Goal: Task Accomplishment & Management: Manage account settings

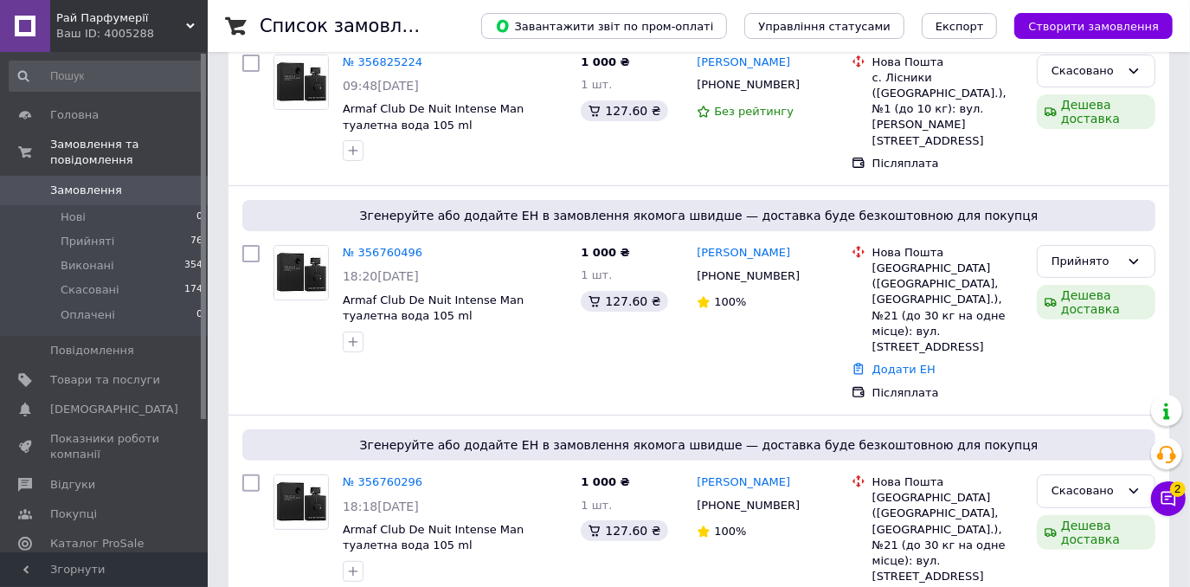
scroll to position [210, 0]
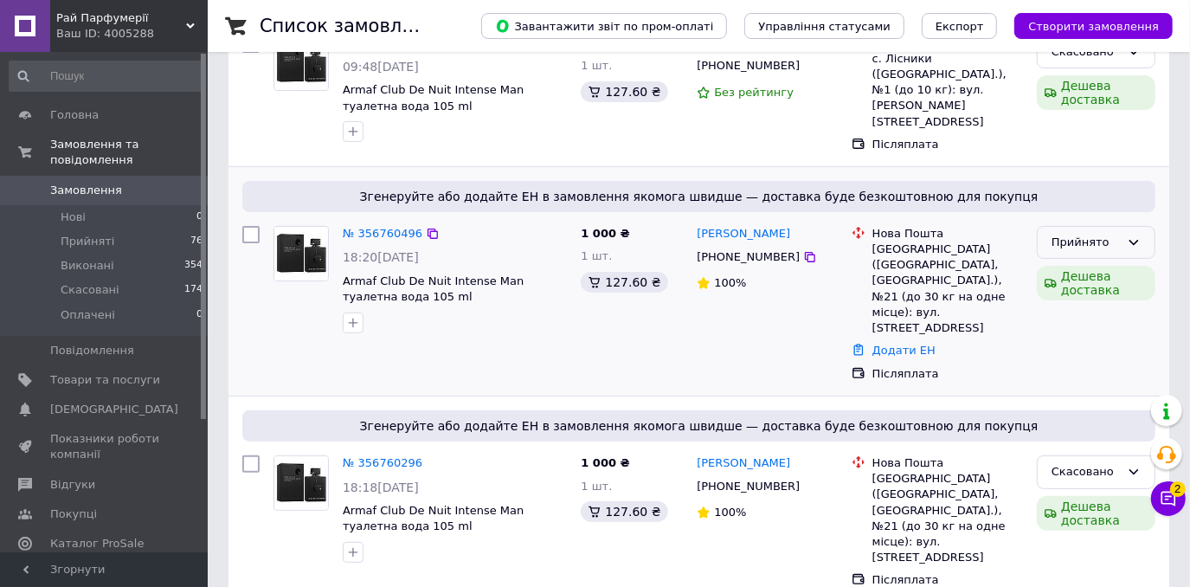
click at [1110, 243] on div "Прийнято" at bounding box center [1096, 243] width 119 height 34
click at [1097, 294] on li "Скасовано" at bounding box center [1095, 310] width 117 height 32
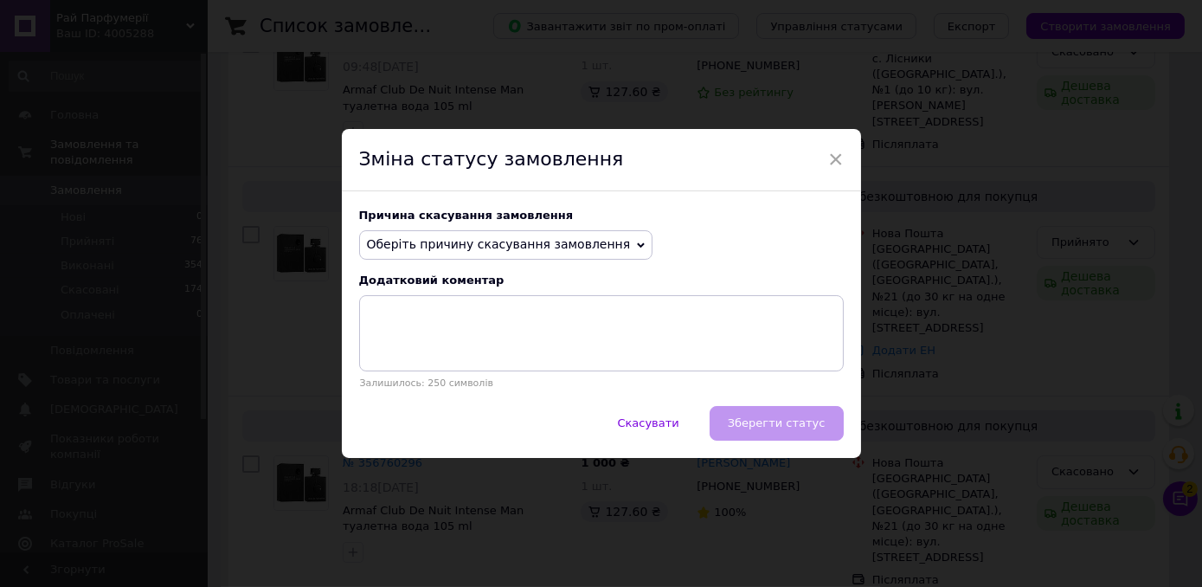
click at [544, 247] on span "Оберіть причину скасування замовлення" at bounding box center [499, 244] width 264 height 14
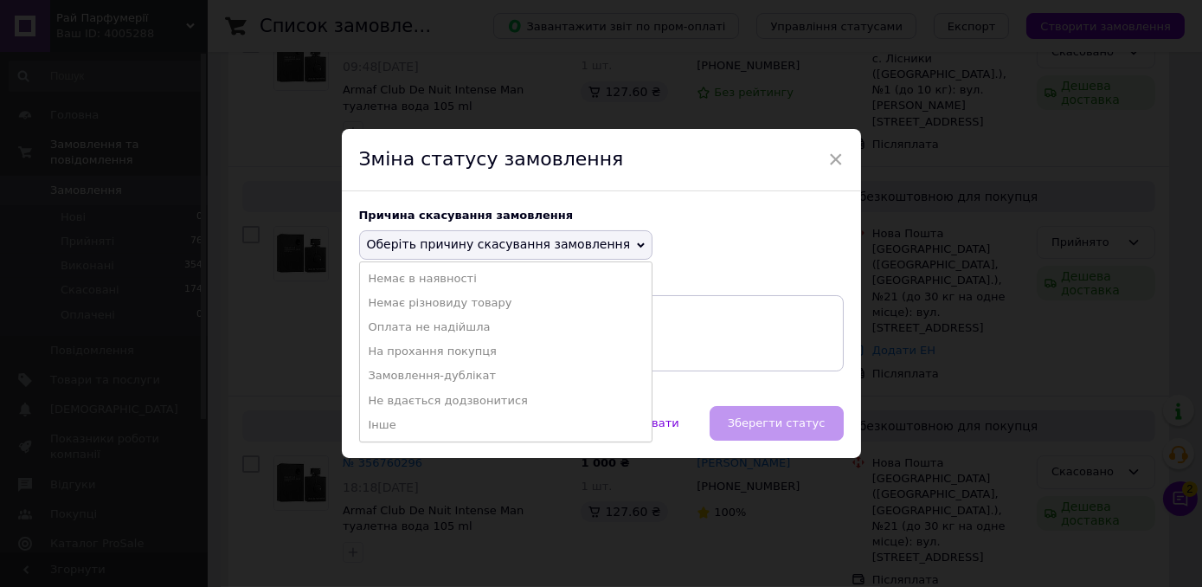
click at [431, 347] on li "На прохання покупця" at bounding box center [506, 351] width 292 height 24
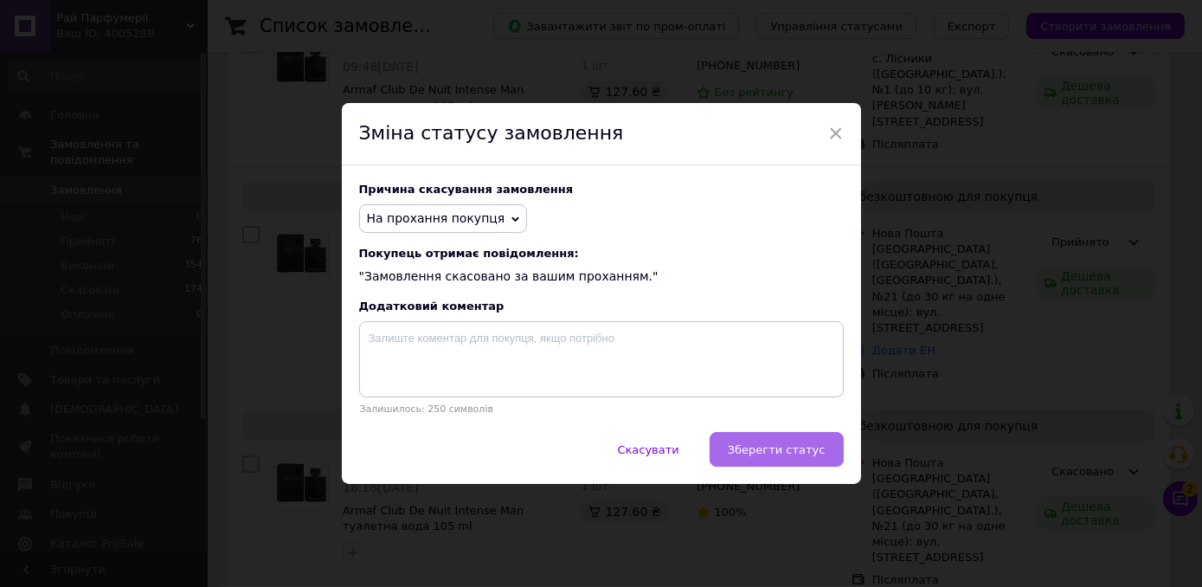
click at [748, 448] on span "Зберегти статус" at bounding box center [777, 449] width 98 height 13
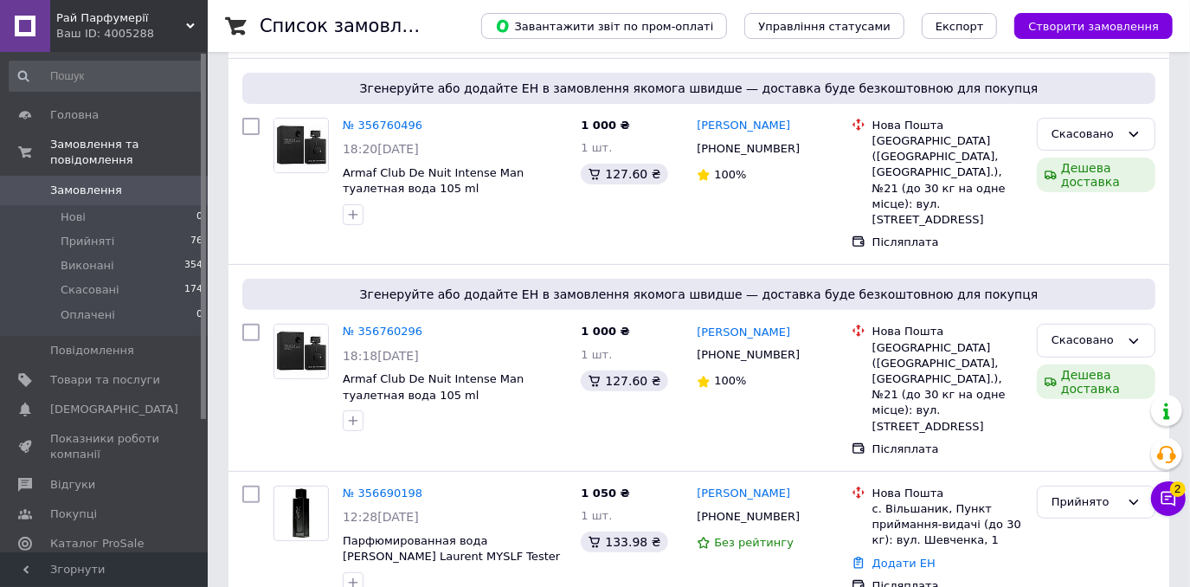
scroll to position [363, 0]
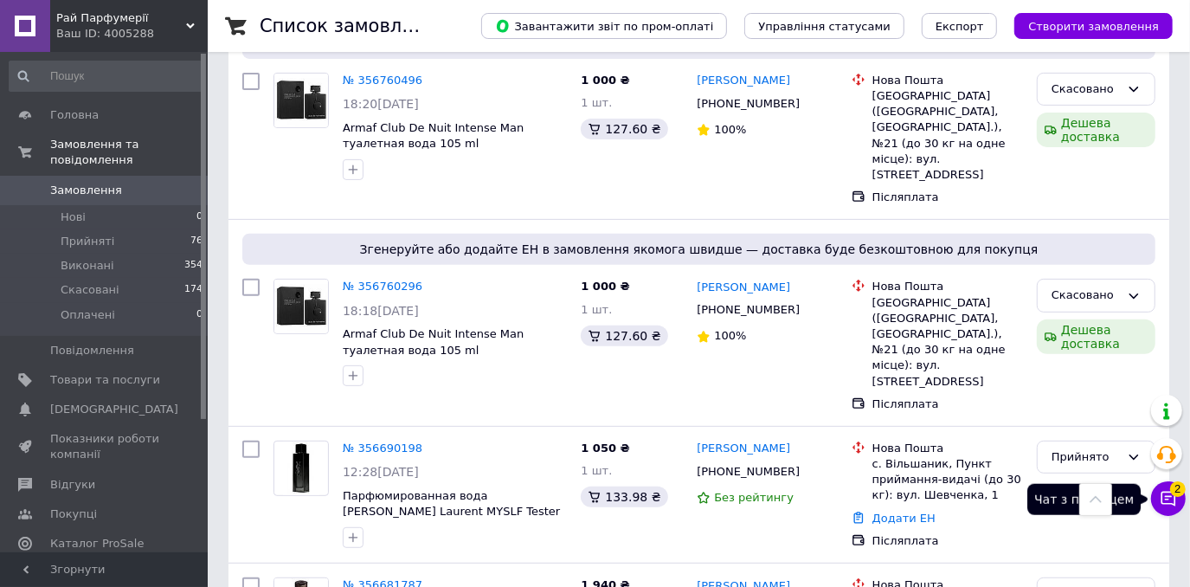
click at [1165, 503] on icon at bounding box center [1168, 498] width 17 height 17
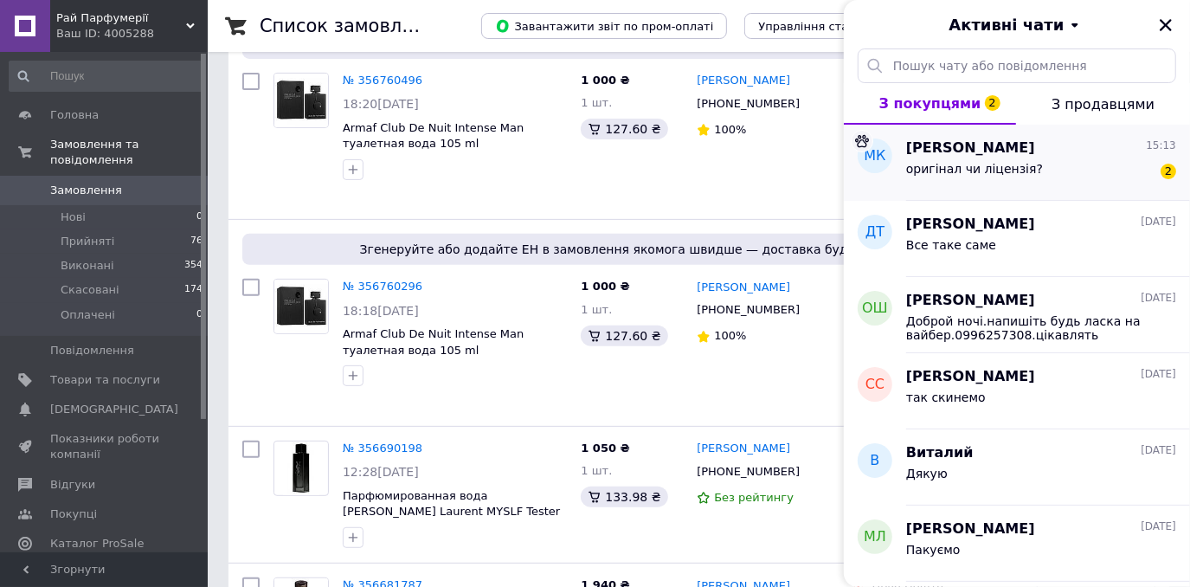
click at [969, 179] on div "оригінал чи ліцензія?" at bounding box center [974, 174] width 137 height 24
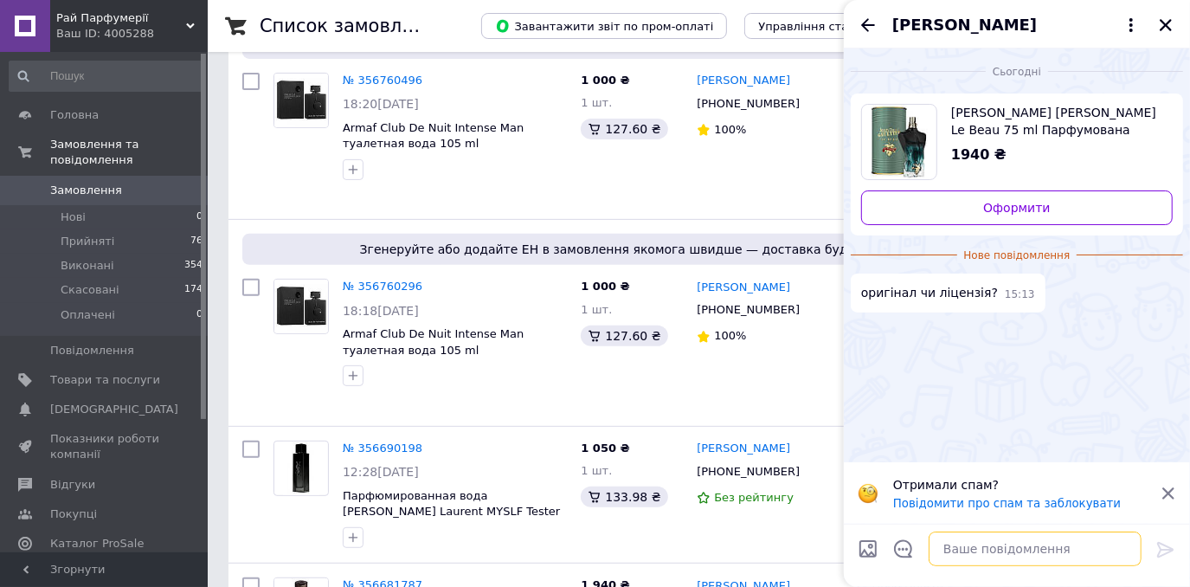
click at [970, 544] on textarea at bounding box center [1034, 548] width 213 height 35
type textarea "Обригінал"
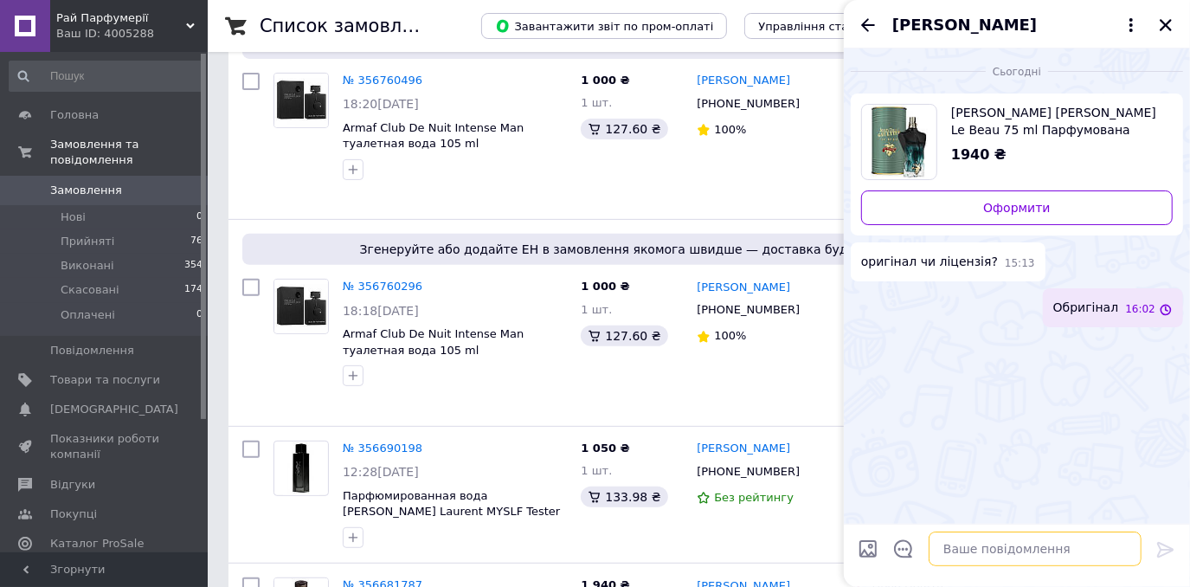
click at [986, 554] on textarea at bounding box center [1034, 548] width 213 height 35
type textarea "[PERSON_NAME]"
type textarea "Ліцензія 1000 грн"
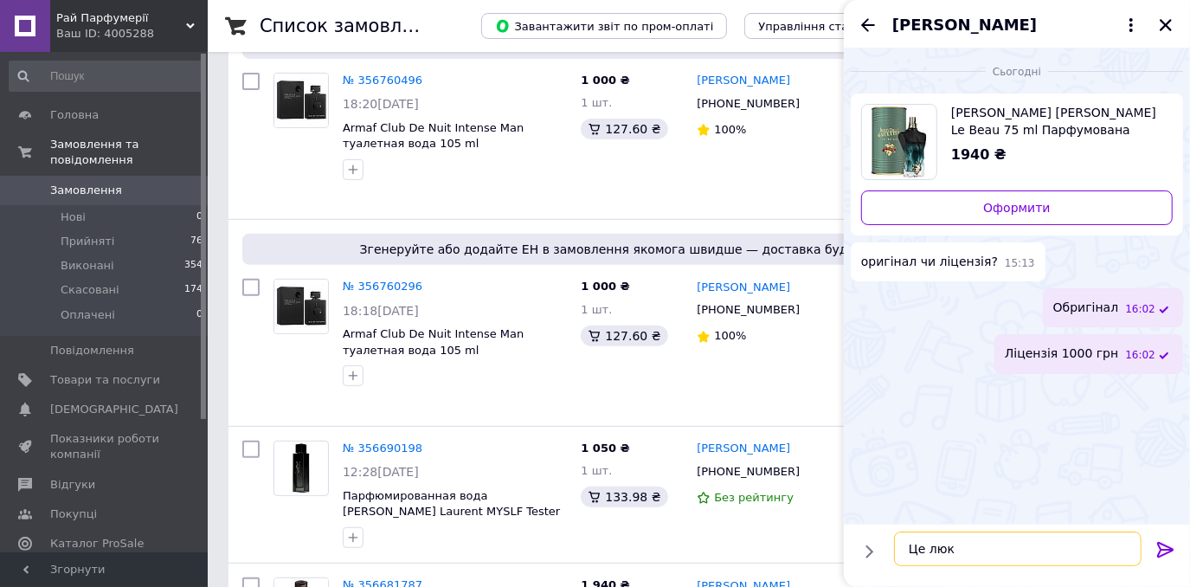
type textarea "Це люкс"
type textarea "Оригінал від 6 к"
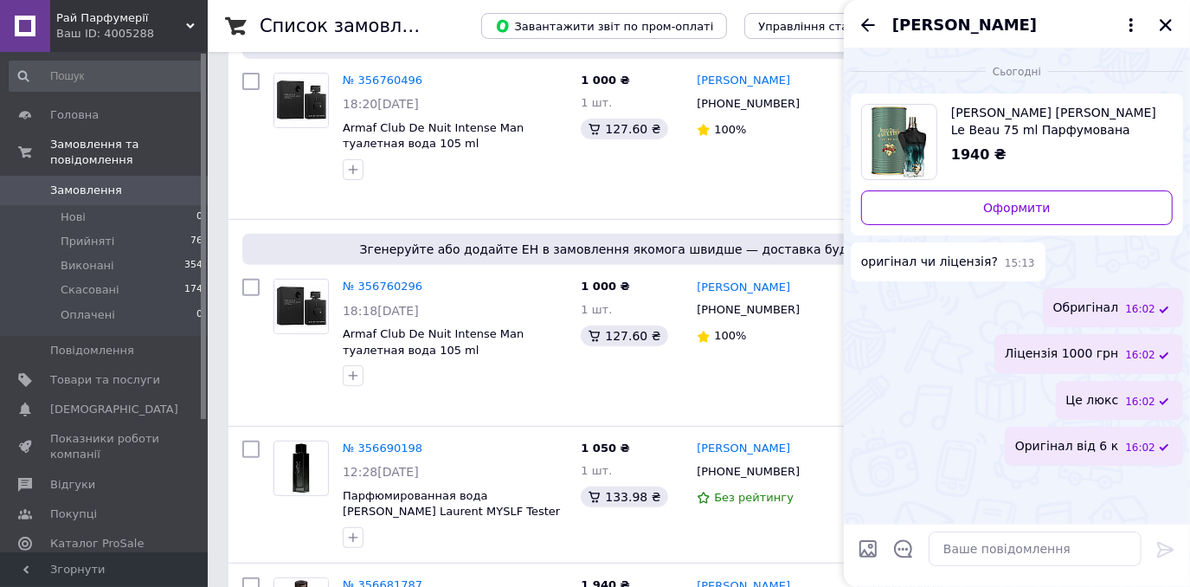
click at [864, 3] on div "[PERSON_NAME]" at bounding box center [1017, 24] width 346 height 48
click at [872, 16] on icon "Назад" at bounding box center [868, 25] width 21 height 21
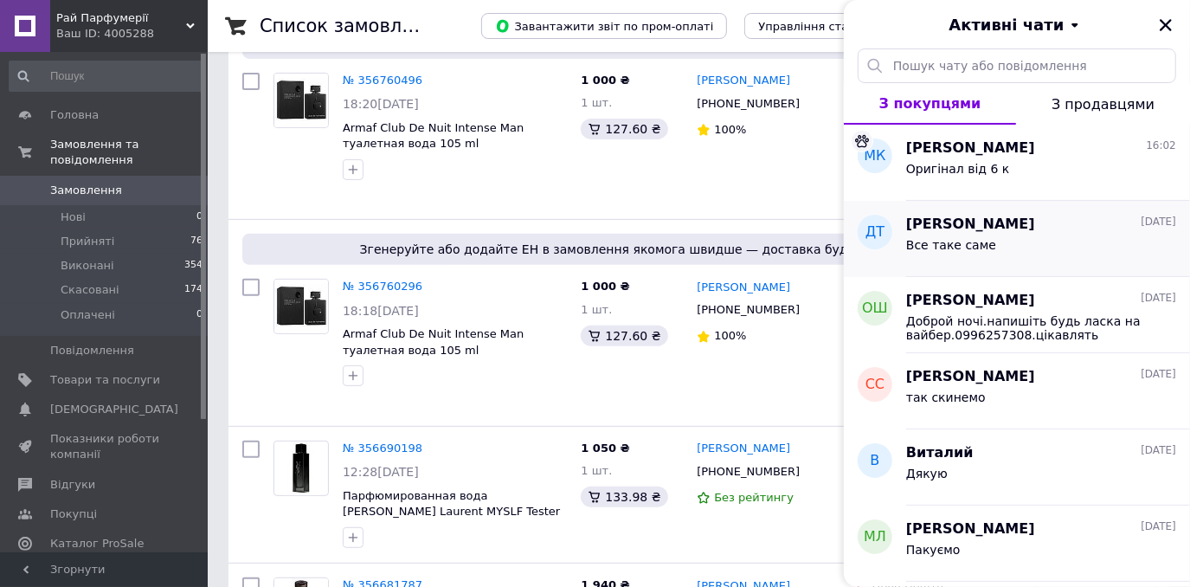
click at [979, 254] on div "Все таке саме" at bounding box center [951, 250] width 90 height 24
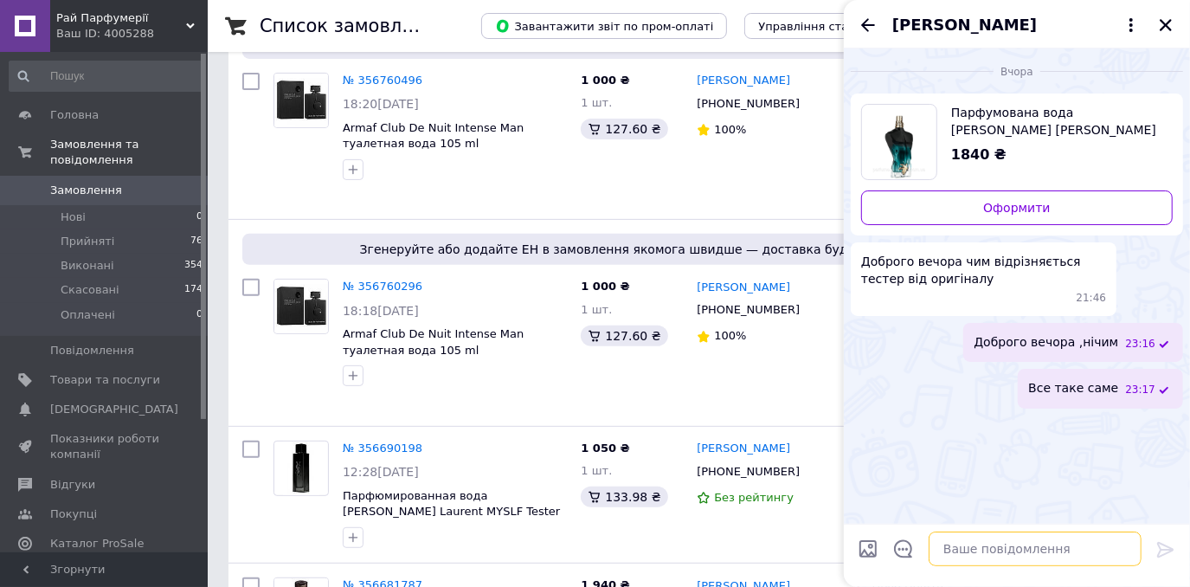
click at [1052, 541] on textarea at bounding box center [1034, 548] width 213 height 35
click at [1160, 25] on icon "Закрити" at bounding box center [1166, 25] width 16 height 16
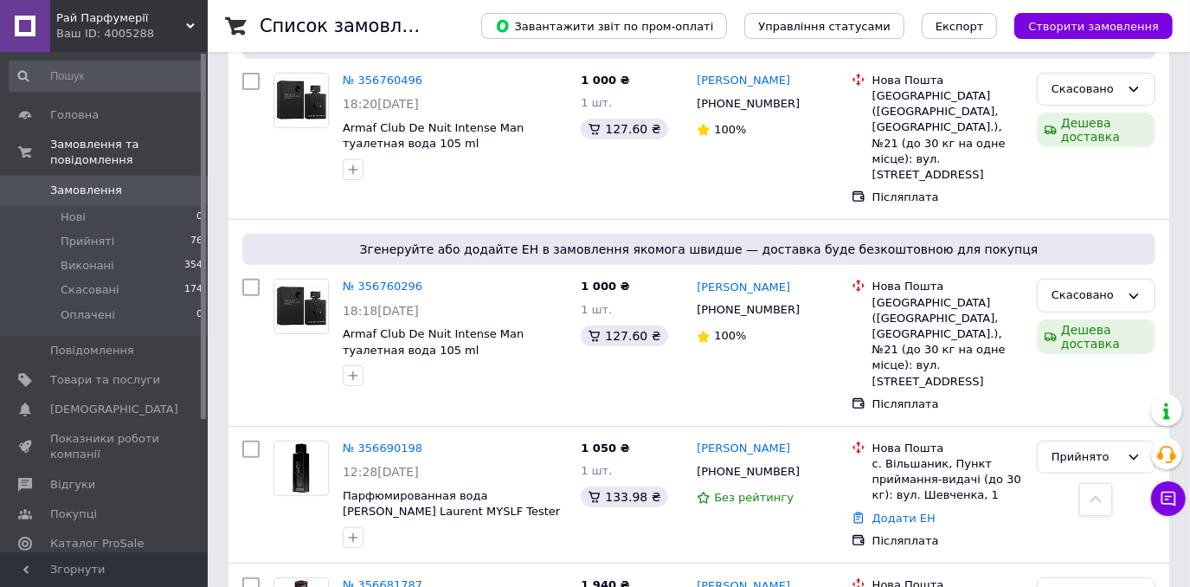
scroll to position [0, 0]
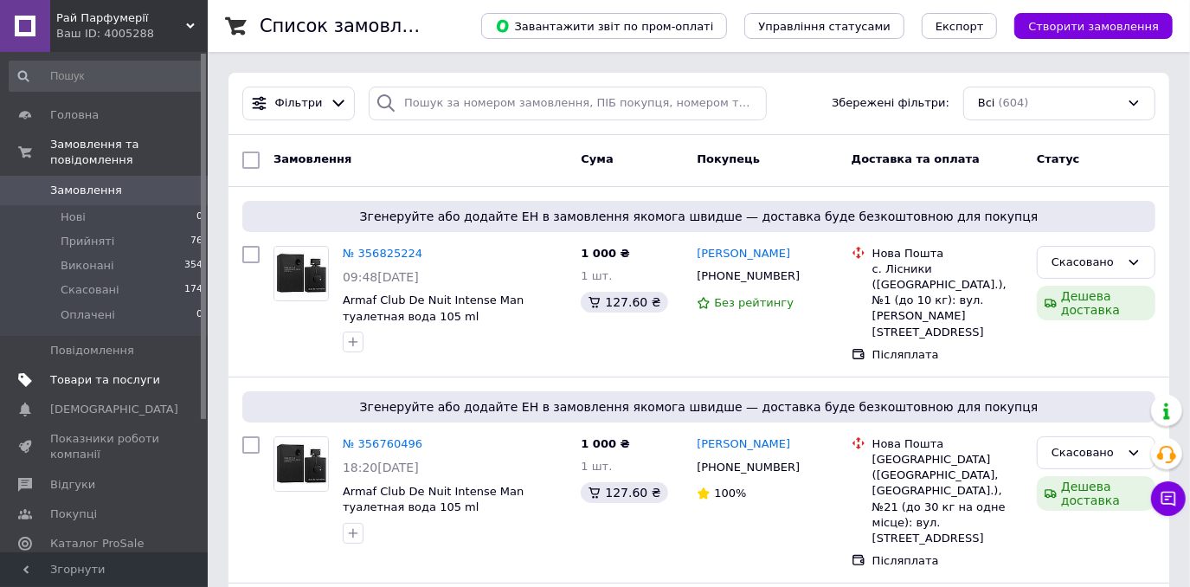
click at [92, 365] on link "Товари та послуги" at bounding box center [106, 379] width 213 height 29
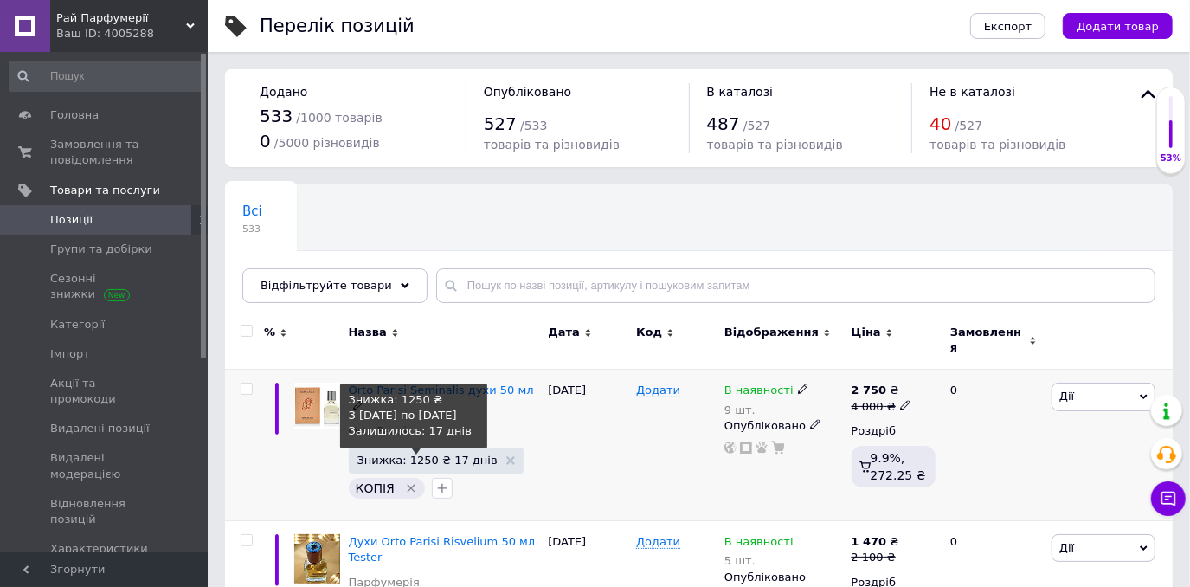
click at [413, 454] on span "Знижка: 1250 ₴ 17 днів" at bounding box center [427, 459] width 140 height 11
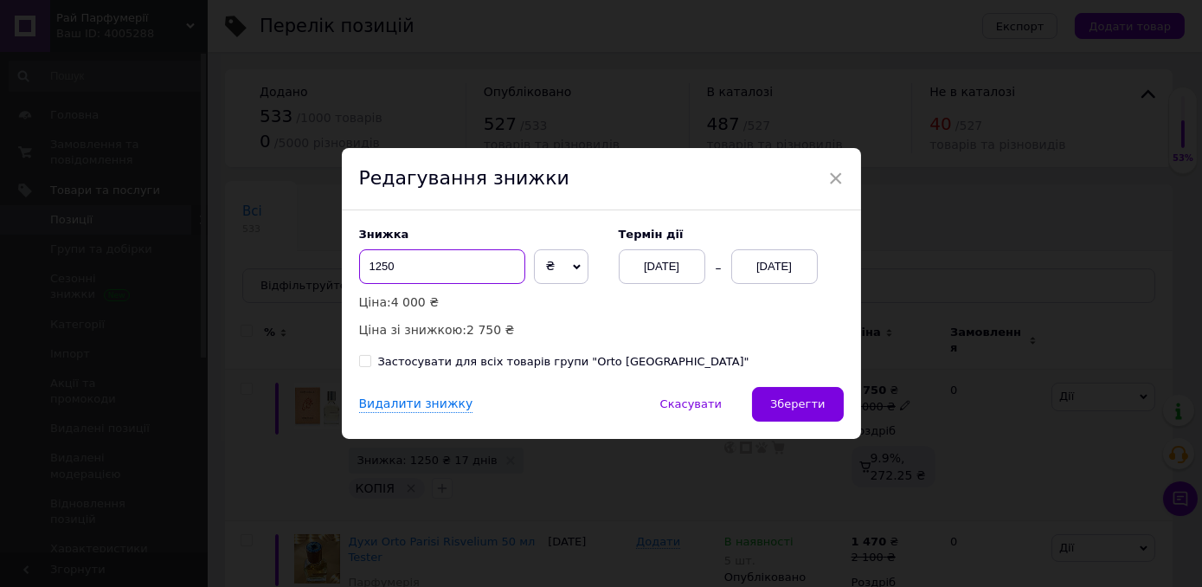
click at [429, 267] on input "1250" at bounding box center [442, 266] width 166 height 35
type input "1"
type input "500"
click at [795, 407] on span "Зберегти" at bounding box center [797, 403] width 55 height 13
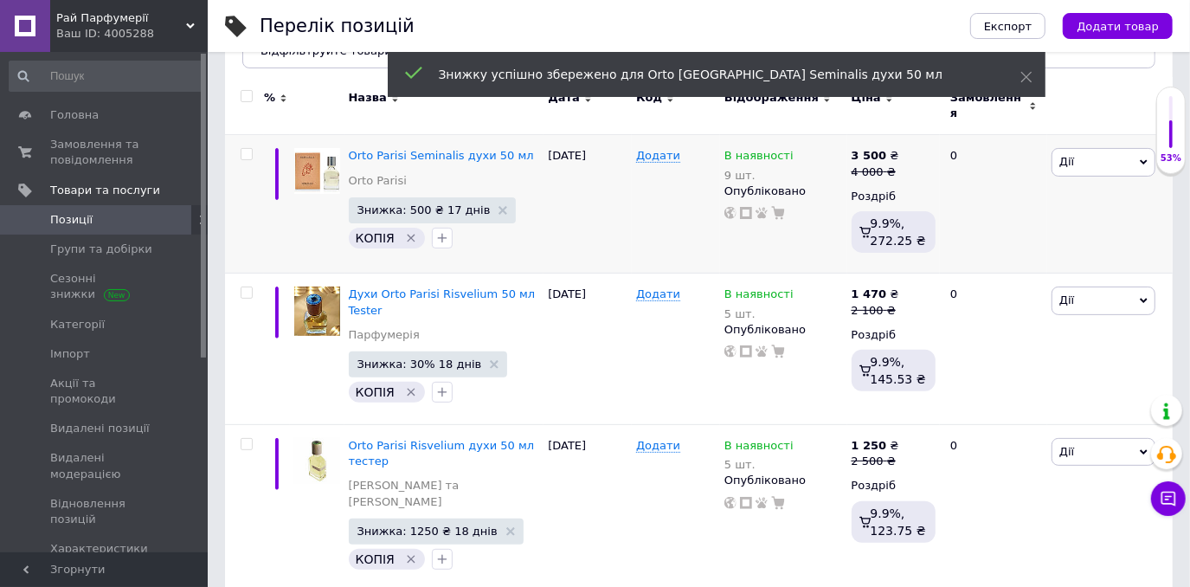
scroll to position [328, 0]
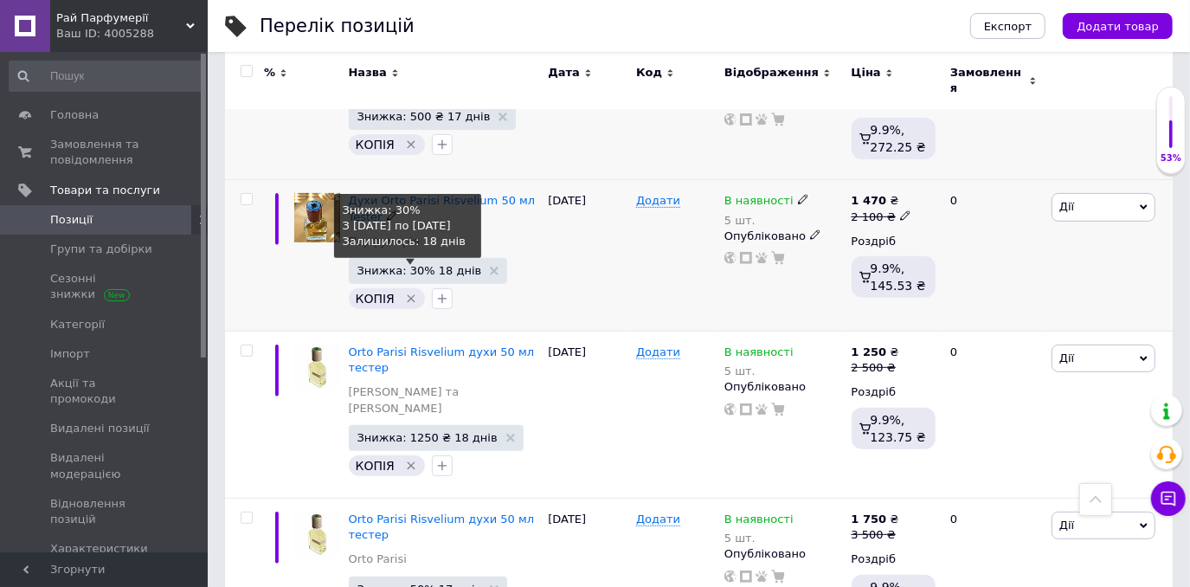
click at [399, 265] on span "Знижка: 30% 18 днів" at bounding box center [419, 270] width 125 height 11
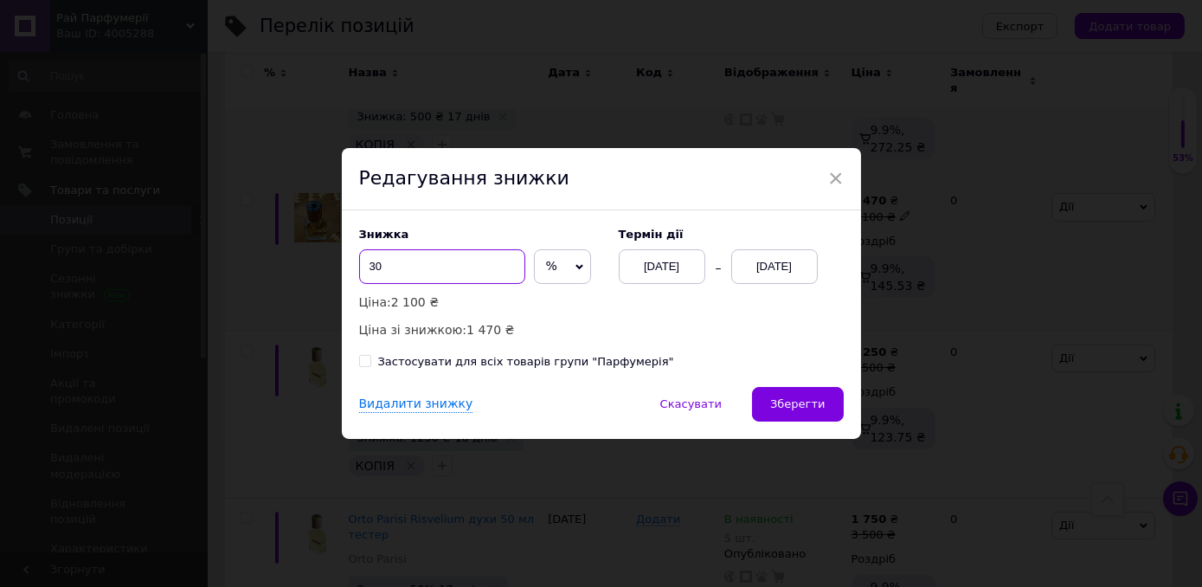
click at [414, 256] on input "30" at bounding box center [442, 266] width 166 height 35
type input "3"
type input "10"
click at [813, 409] on span "Зберегти" at bounding box center [797, 403] width 55 height 13
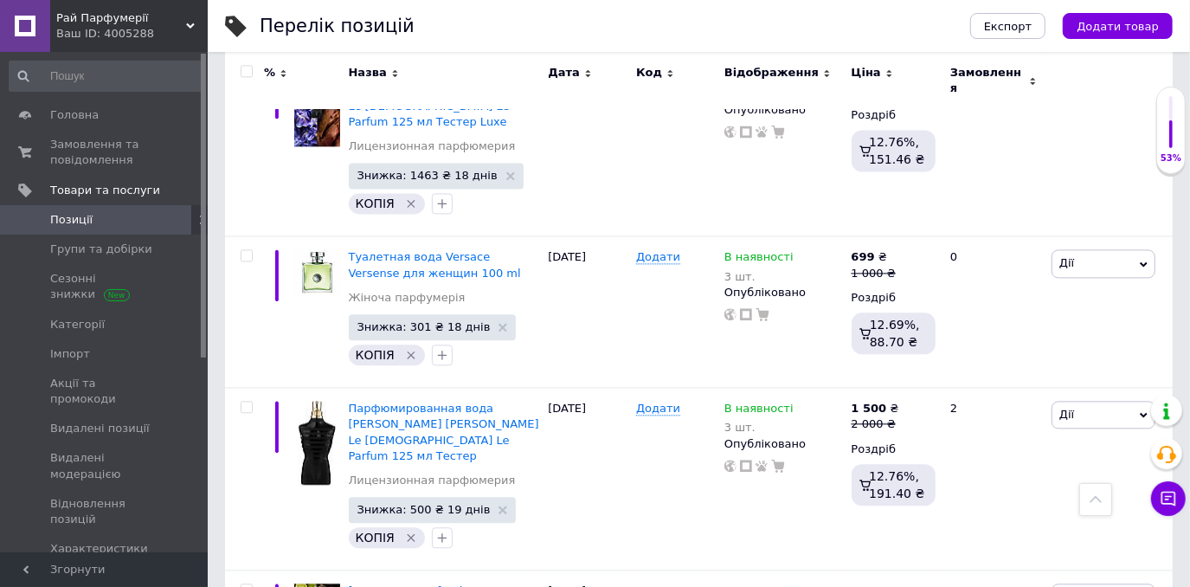
scroll to position [15854, 0]
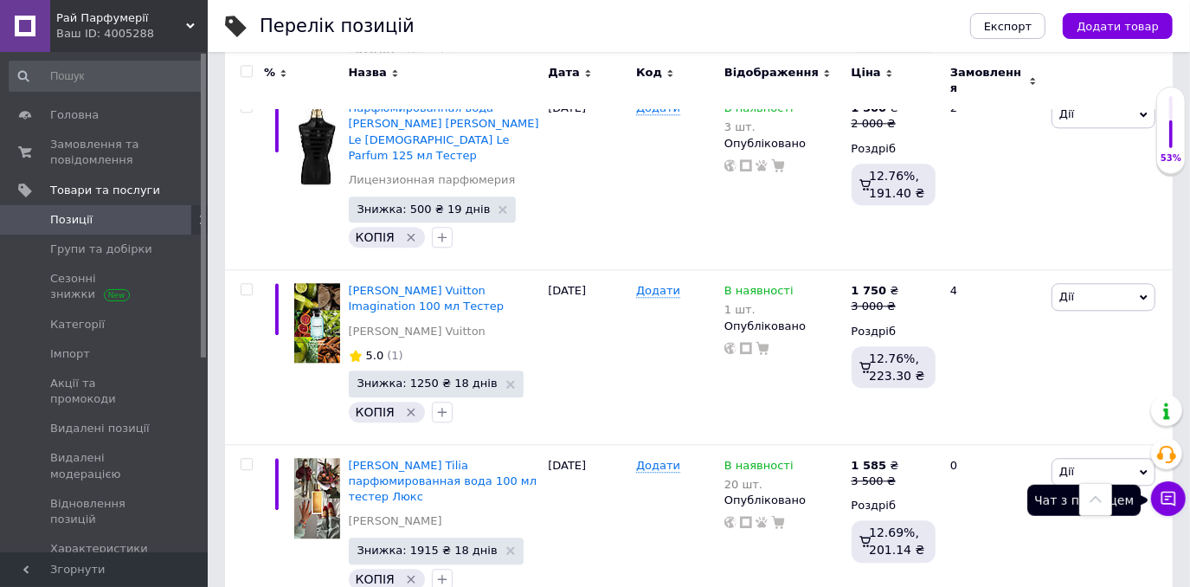
click at [1174, 501] on icon at bounding box center [1168, 498] width 15 height 15
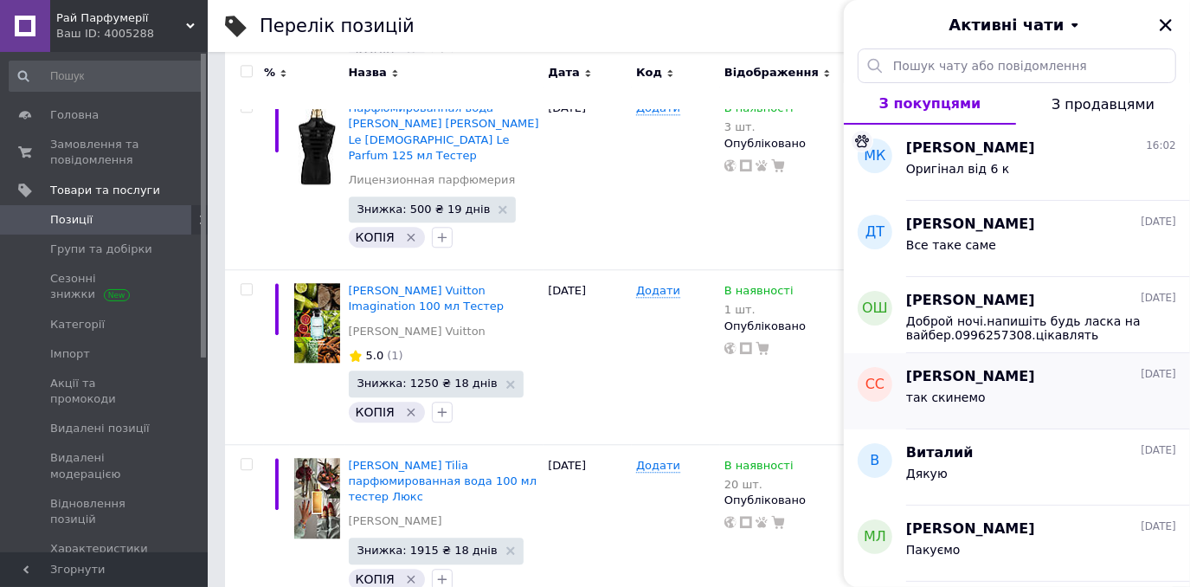
click at [970, 409] on div "так скинемо" at bounding box center [946, 402] width 80 height 24
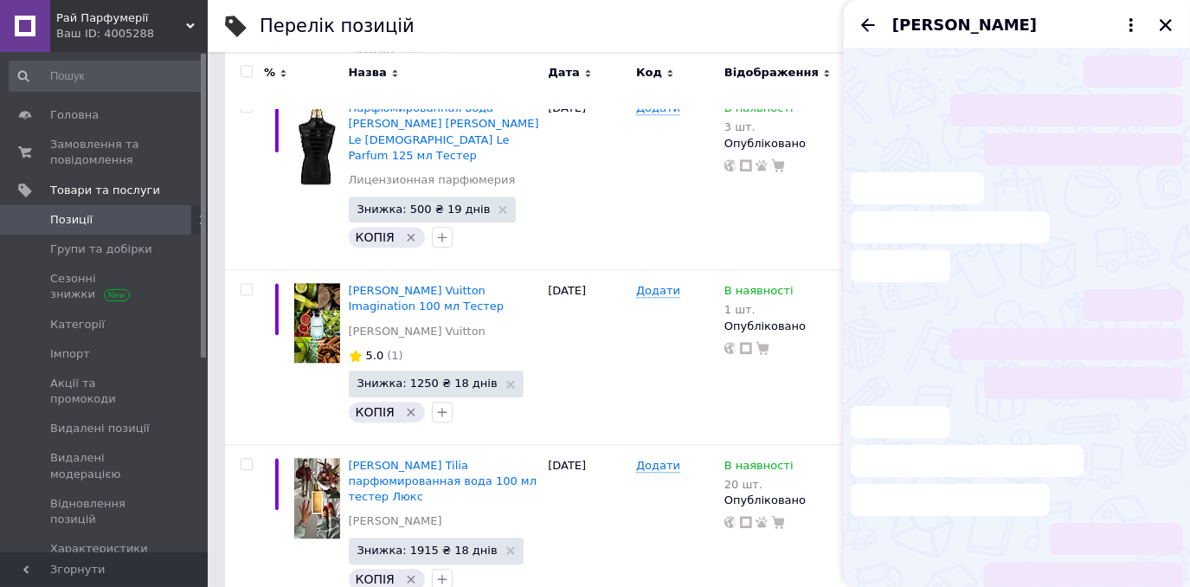
scroll to position [600, 0]
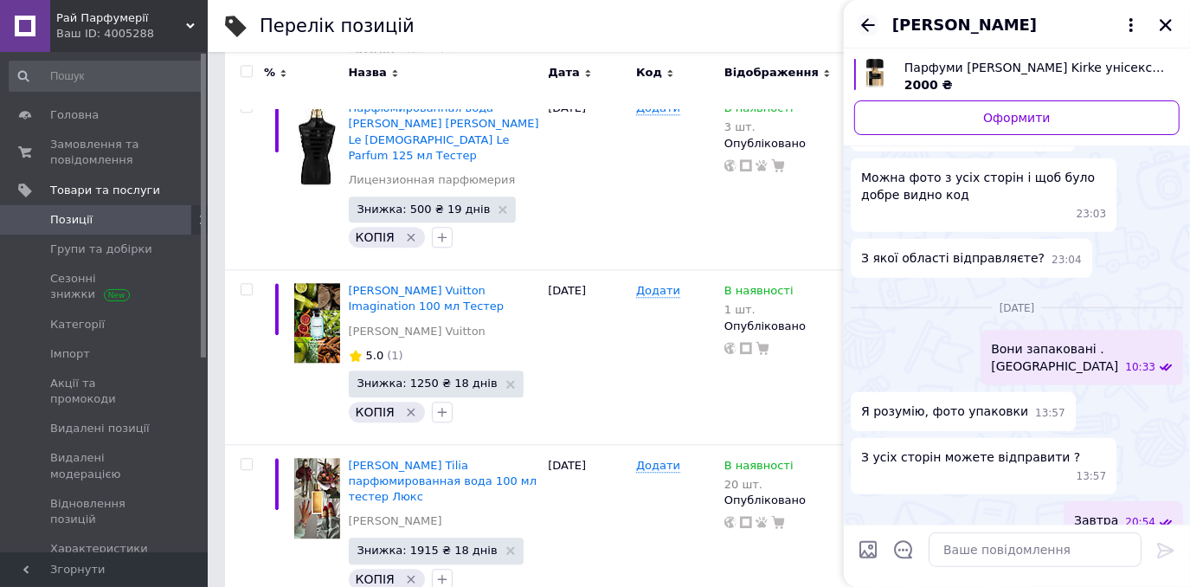
click at [864, 24] on icon "Назад" at bounding box center [868, 24] width 14 height 13
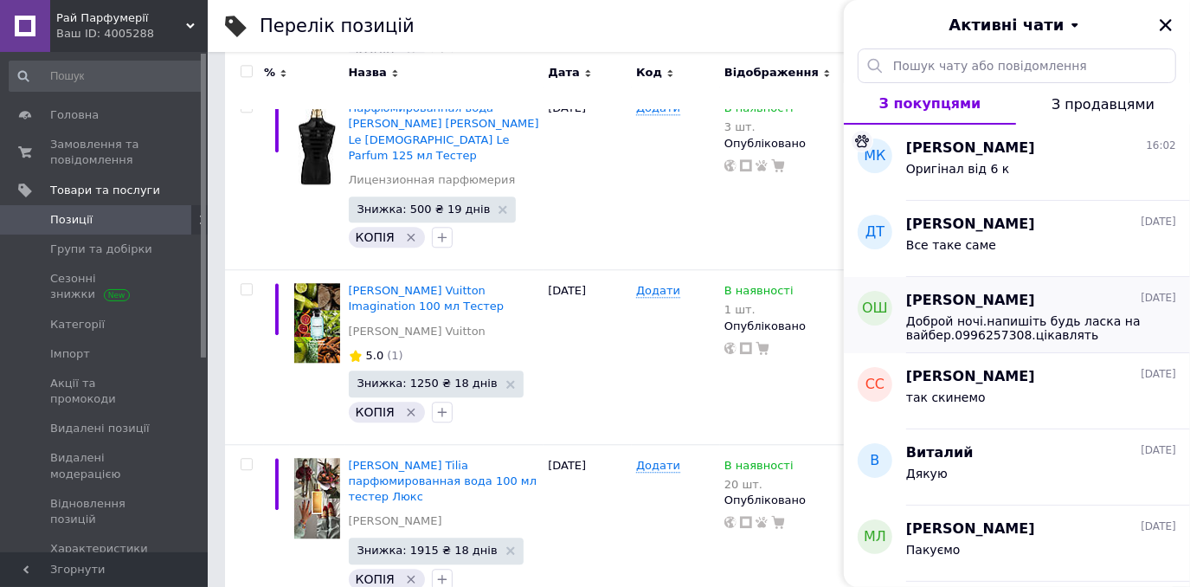
click at [1024, 331] on span "Доброй ночі.напишіть будь ласка на вайбер.0996257308.цікавлять чоловічі [PERSON…" at bounding box center [1029, 328] width 246 height 28
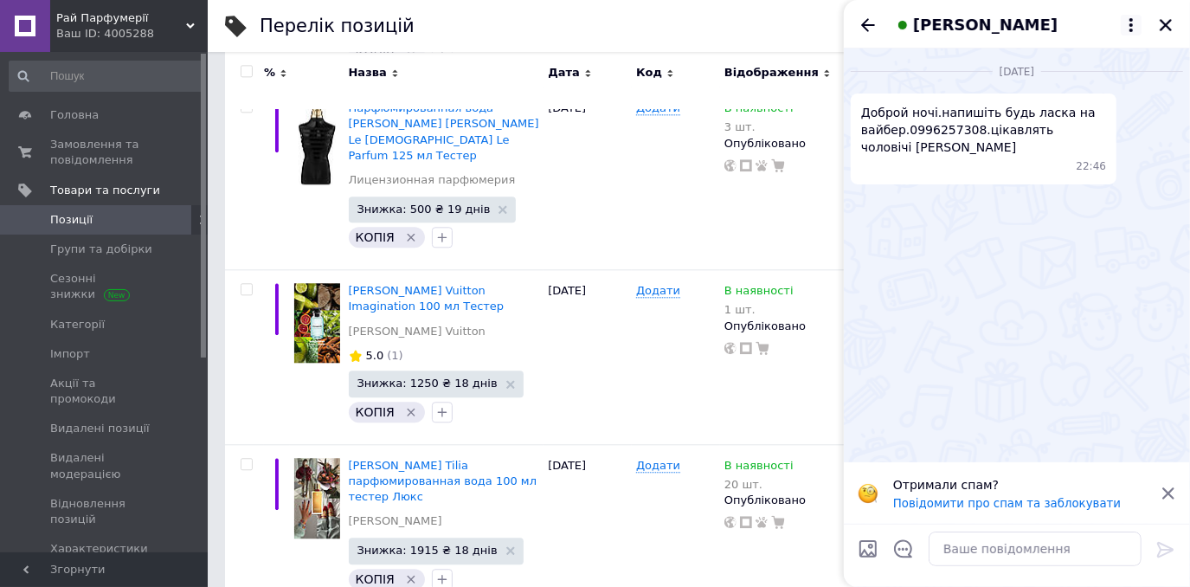
click at [1135, 26] on icon at bounding box center [1131, 25] width 21 height 21
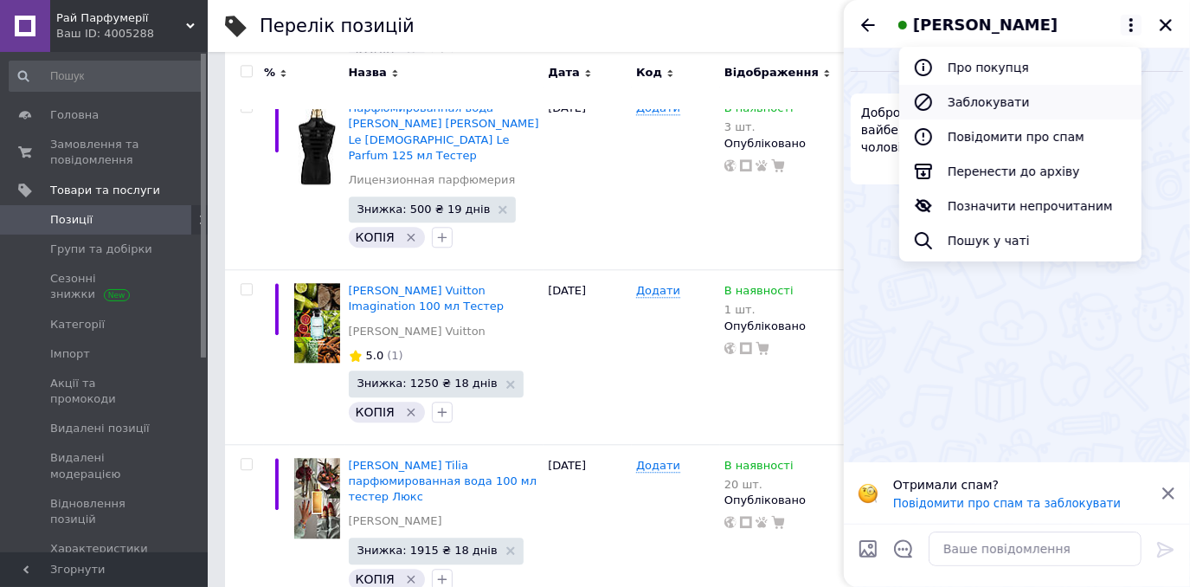
click at [986, 102] on button "Заблокувати" at bounding box center [1020, 102] width 242 height 35
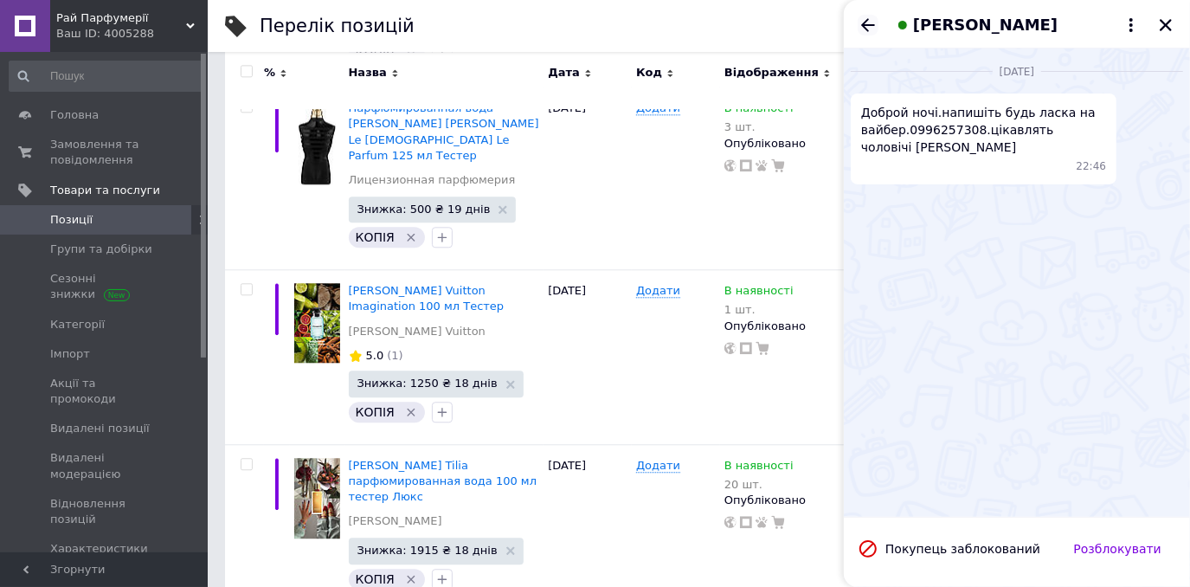
click at [872, 21] on icon "Назад" at bounding box center [868, 25] width 21 height 21
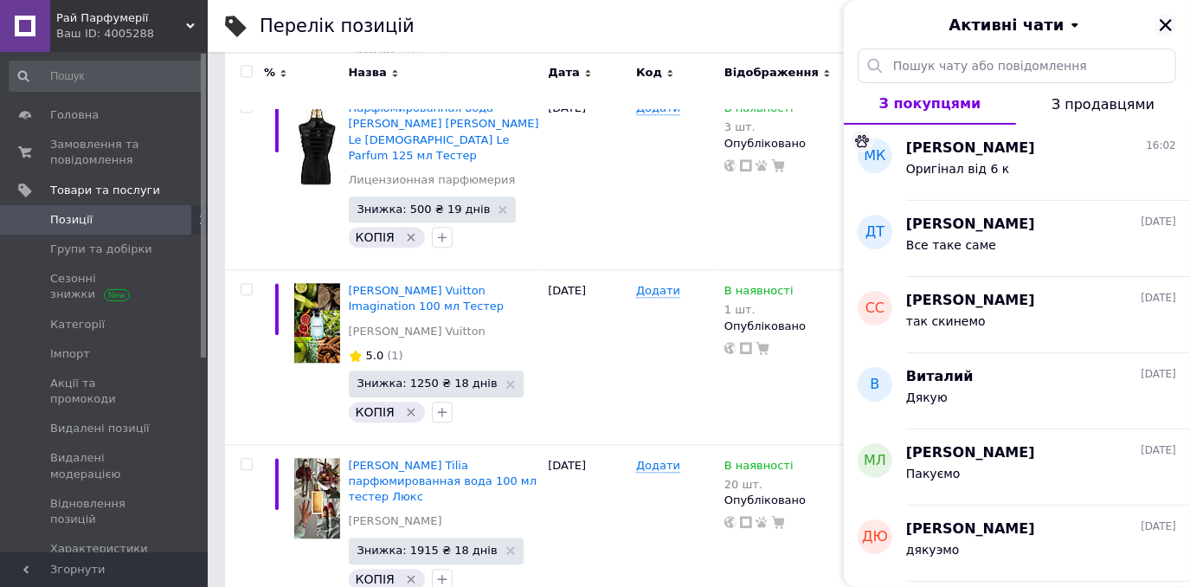
click at [1164, 23] on icon "Закрити" at bounding box center [1166, 25] width 12 height 12
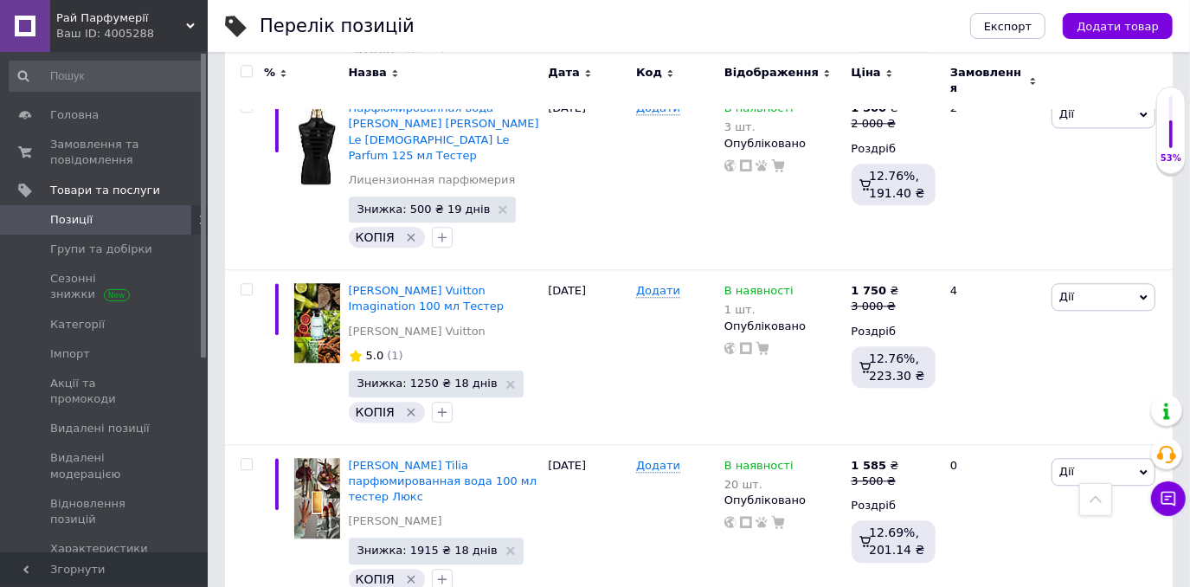
drag, startPoint x: 1127, startPoint y: 283, endPoint x: 896, endPoint y: 453, distance: 287.1
